Goal: Task Accomplishment & Management: Manage account settings

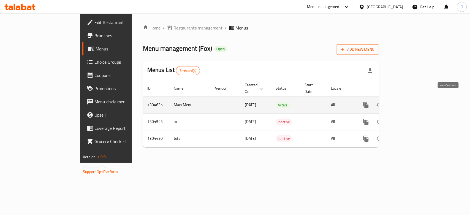
click at [412, 98] on link "enhanced table" at bounding box center [405, 104] width 13 height 13
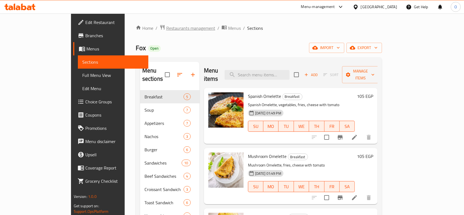
click at [166, 25] on span "Restaurants management" at bounding box center [190, 28] width 49 height 7
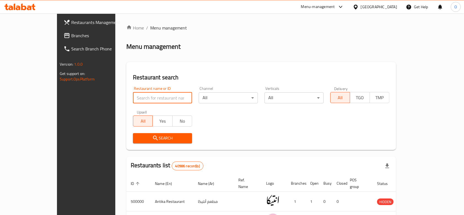
click at [133, 99] on input "search" at bounding box center [162, 97] width 59 height 11
paste input "682945"
type input "682945"
click button "Search" at bounding box center [162, 138] width 59 height 10
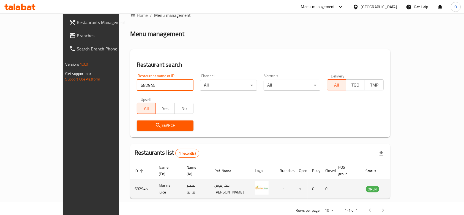
scroll to position [20, 0]
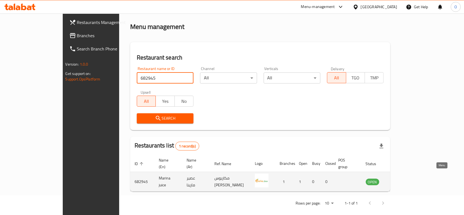
click at [405, 178] on link "enhanced table" at bounding box center [400, 181] width 10 height 7
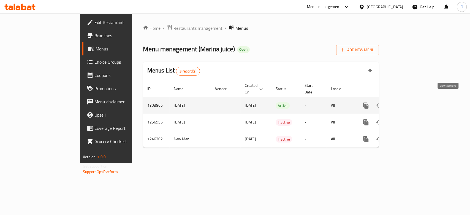
click at [409, 102] on icon "enhanced table" at bounding box center [405, 105] width 7 height 7
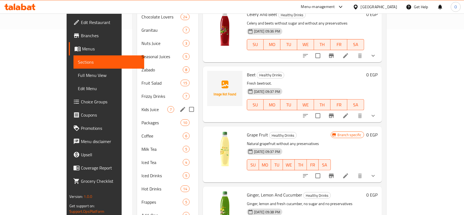
scroll to position [201, 0]
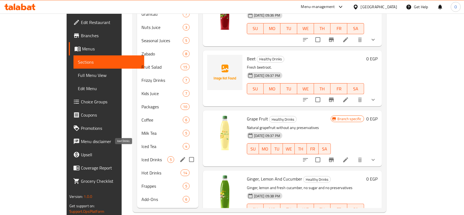
click at [141, 156] on span "Iced Drinks" at bounding box center [154, 159] width 26 height 7
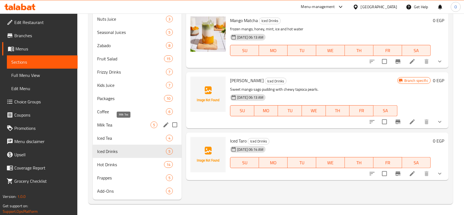
click at [123, 125] on span "Milk Tea" at bounding box center [123, 124] width 53 height 7
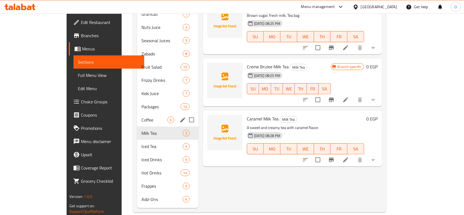
click at [137, 113] on div "Coffee 6" at bounding box center [167, 119] width 61 height 13
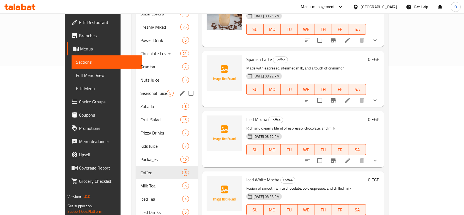
scroll to position [128, 0]
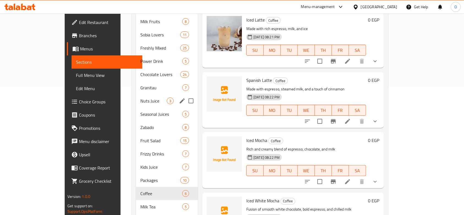
click at [136, 94] on div "Nuts Juice 3" at bounding box center [167, 100] width 62 height 13
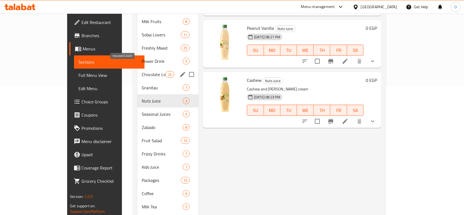
click at [142, 71] on span "Chocolate Lovers" at bounding box center [153, 74] width 23 height 7
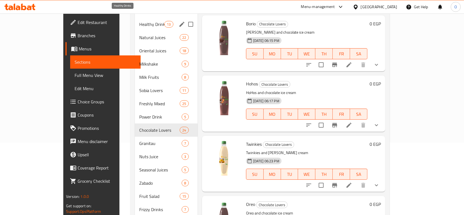
scroll to position [18, 0]
